Goal: Task Accomplishment & Management: Use online tool/utility

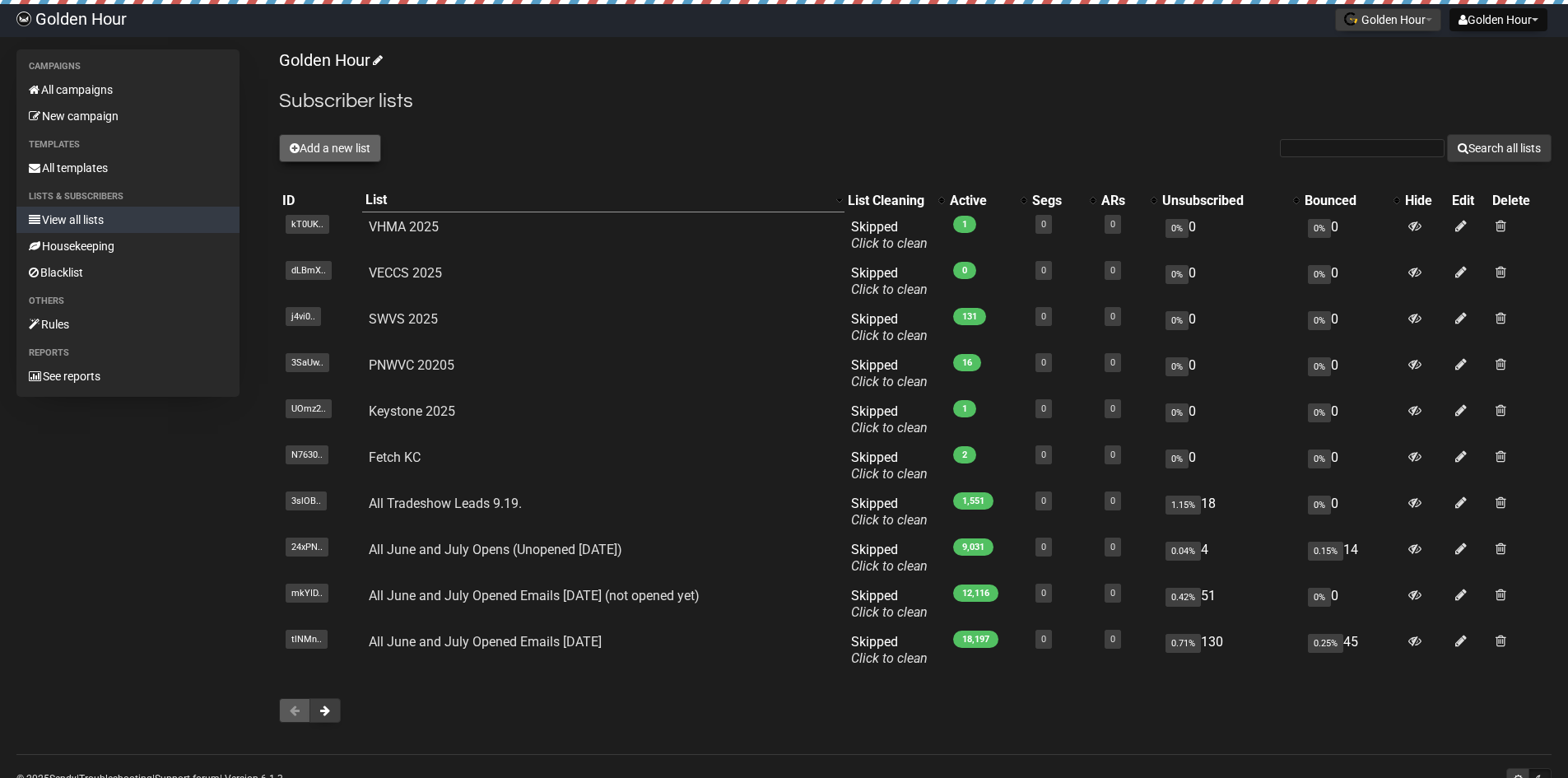
click at [329, 145] on button "Add a new list" at bounding box center [330, 148] width 102 height 28
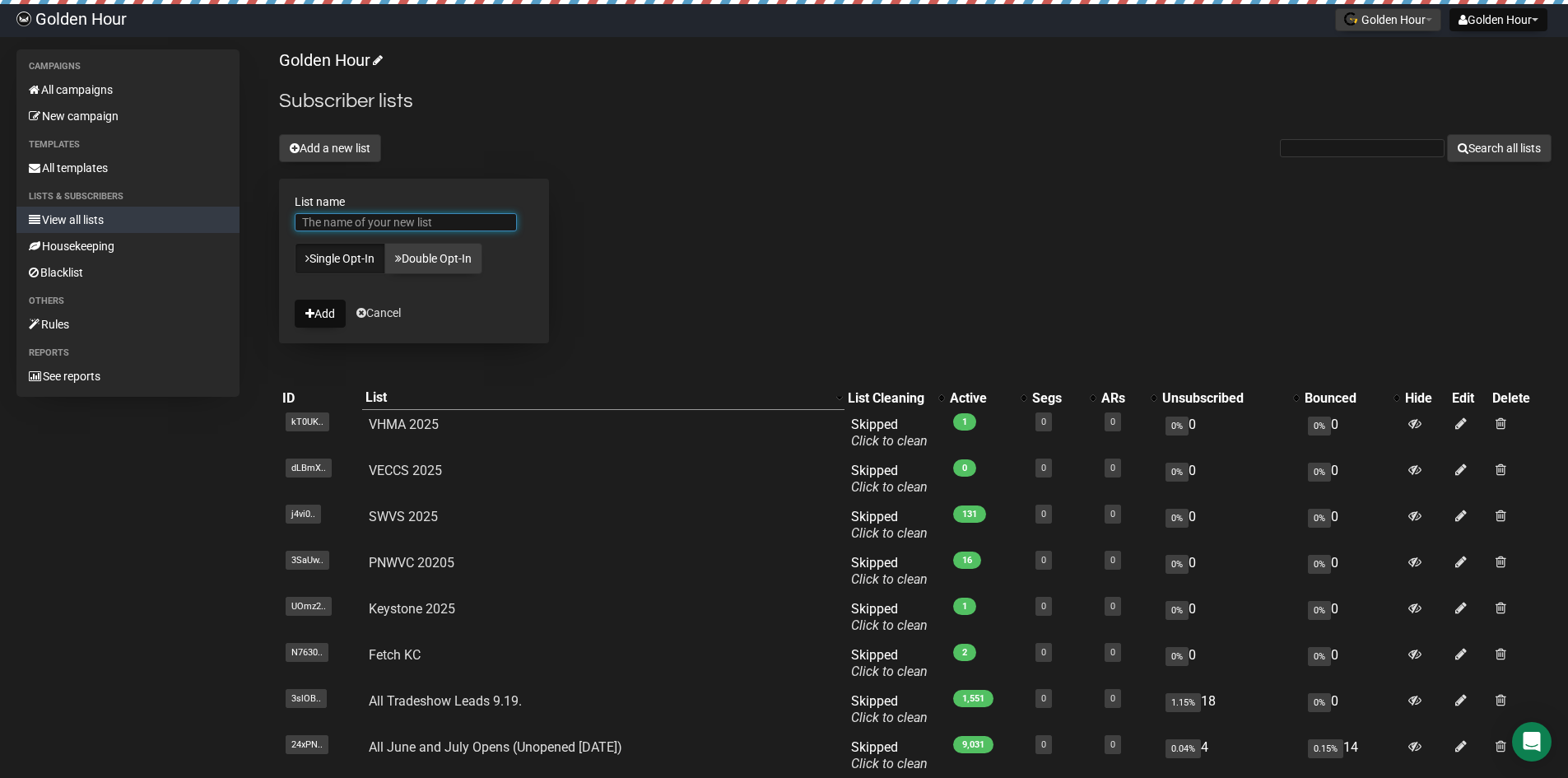
click at [341, 216] on input "List name" at bounding box center [406, 222] width 223 height 18
type input "ACVR2025"
click at [324, 313] on button "Add" at bounding box center [319, 313] width 51 height 28
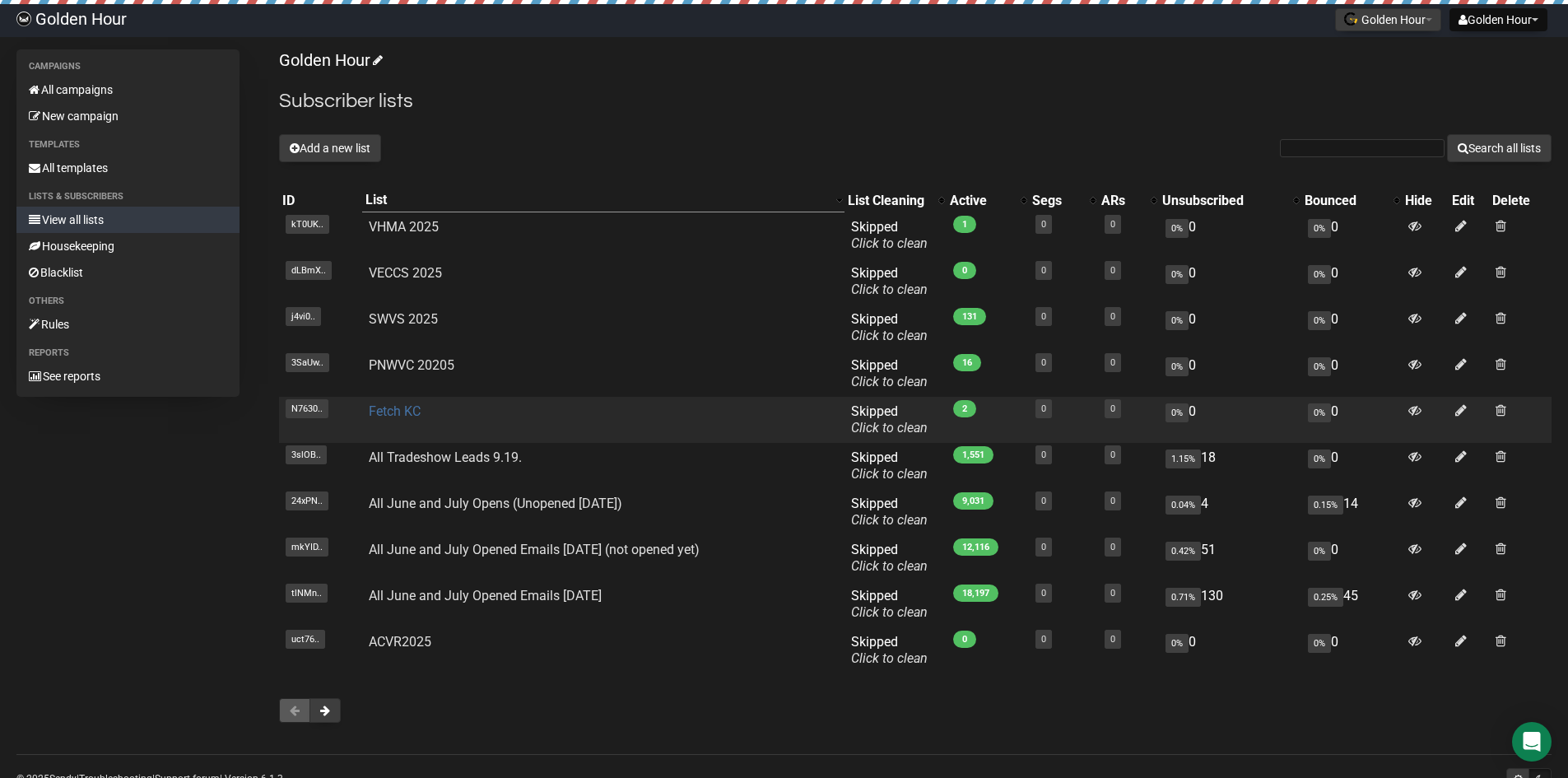
click at [397, 414] on link "Fetch KC" at bounding box center [395, 412] width 52 height 16
